Goal: Task Accomplishment & Management: Use online tool/utility

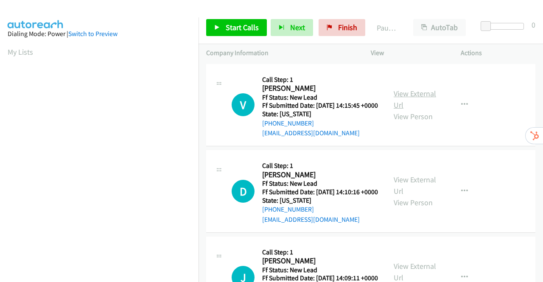
click at [411, 100] on link "View External Url" at bounding box center [415, 99] width 42 height 21
click at [419, 192] on link "View External Url" at bounding box center [415, 185] width 42 height 21
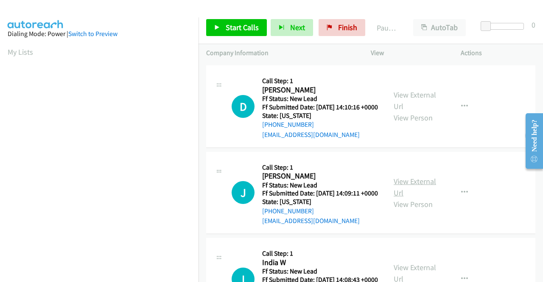
click at [416, 198] on link "View External Url" at bounding box center [415, 186] width 42 height 21
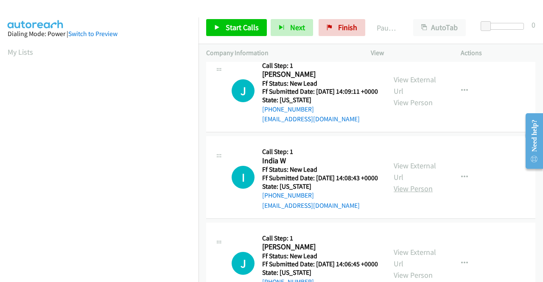
scroll to position [212, 0]
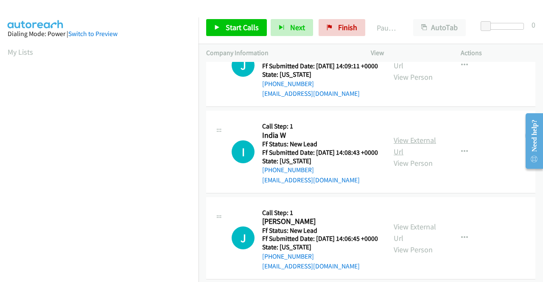
click at [414, 157] on link "View External Url" at bounding box center [415, 145] width 42 height 21
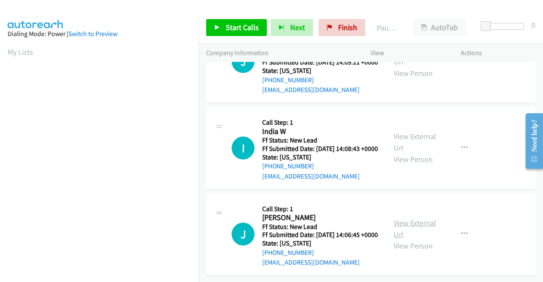
click at [414, 220] on link "View External Url" at bounding box center [415, 228] width 42 height 21
click at [236, 25] on span "Start Calls" at bounding box center [242, 27] width 33 height 10
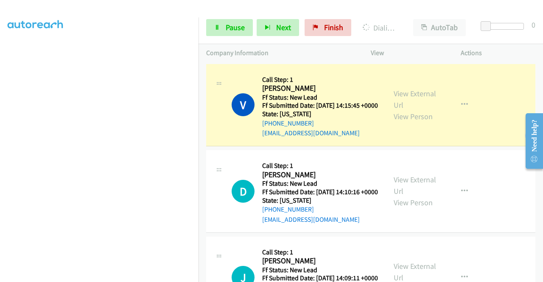
scroll to position [89, 0]
click at [237, 22] on link "Pause" at bounding box center [229, 27] width 47 height 17
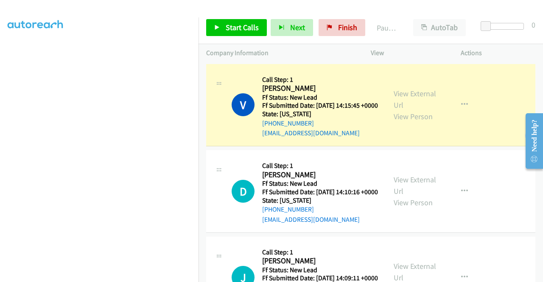
scroll to position [193, 0]
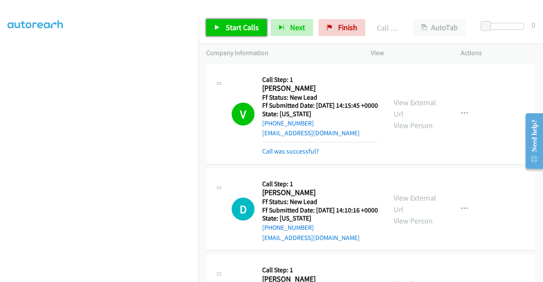
click at [242, 22] on span "Start Calls" at bounding box center [242, 27] width 33 height 10
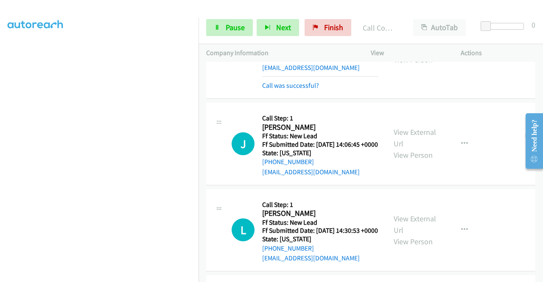
scroll to position [468, 0]
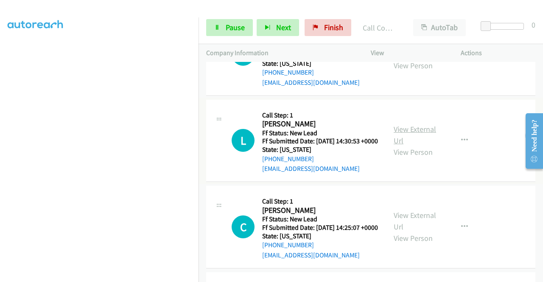
click at [421, 145] on link "View External Url" at bounding box center [415, 134] width 42 height 21
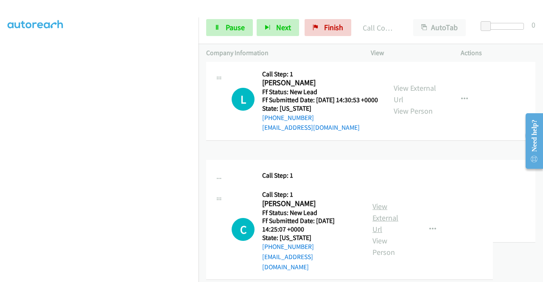
scroll to position [553, 0]
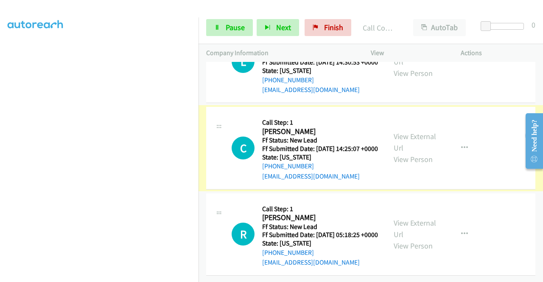
click at [414, 153] on link "View External Url" at bounding box center [415, 142] width 42 height 21
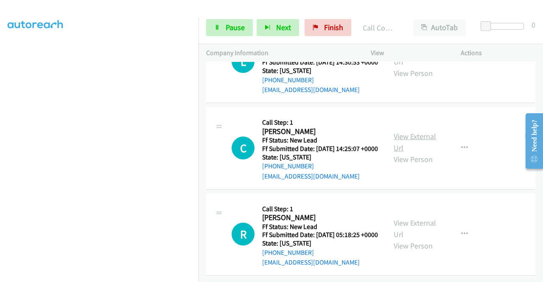
scroll to position [618, 0]
click at [409, 218] on link "View External Url" at bounding box center [415, 228] width 42 height 21
click at [227, 28] on span "Pause" at bounding box center [235, 27] width 19 height 10
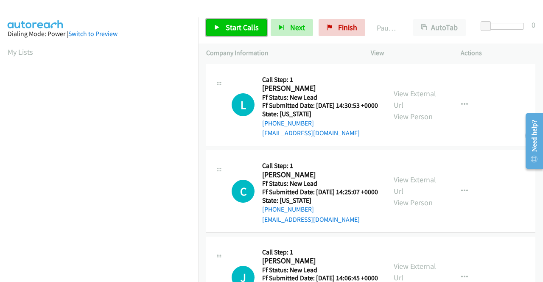
click at [238, 28] on span "Start Calls" at bounding box center [242, 27] width 33 height 10
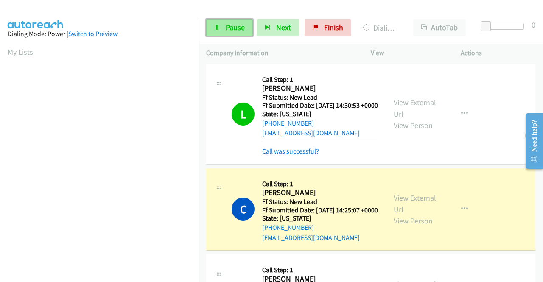
click at [232, 24] on span "Pause" at bounding box center [235, 27] width 19 height 10
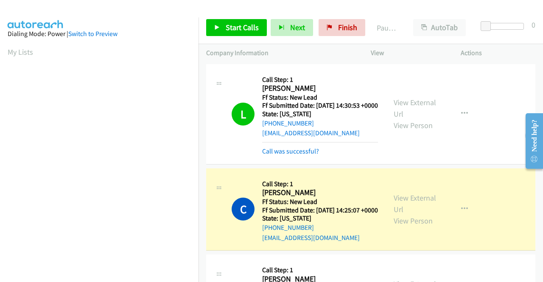
scroll to position [193, 0]
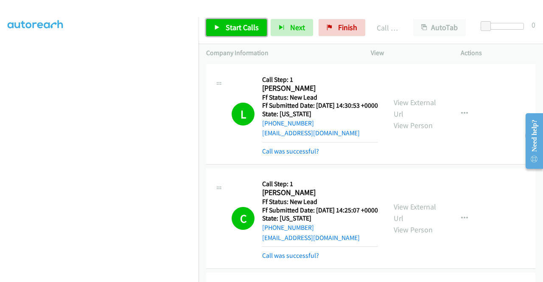
click at [247, 28] on span "Start Calls" at bounding box center [242, 27] width 33 height 10
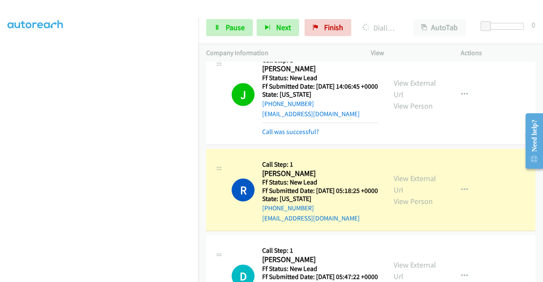
scroll to position [276, 0]
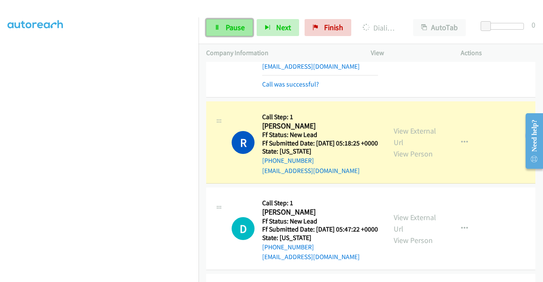
click at [226, 26] on span "Pause" at bounding box center [235, 27] width 19 height 10
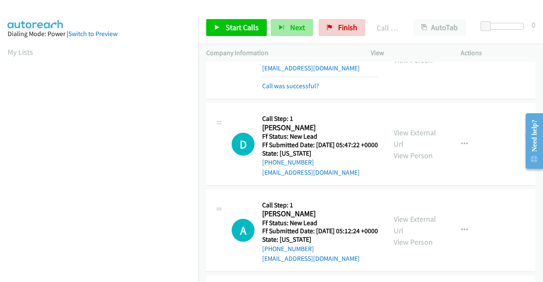
scroll to position [388, 0]
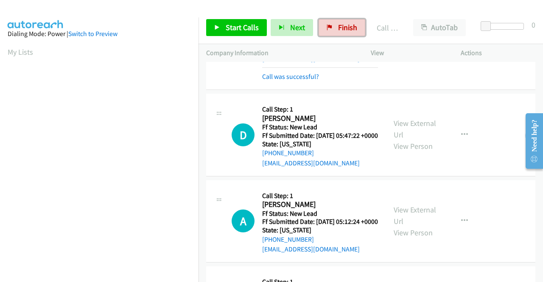
drag, startPoint x: 338, startPoint y: 27, endPoint x: 294, endPoint y: 40, distance: 45.2
click at [338, 27] on span "Finish" at bounding box center [347, 27] width 19 height 10
